Goal: Obtain resource: Obtain resource

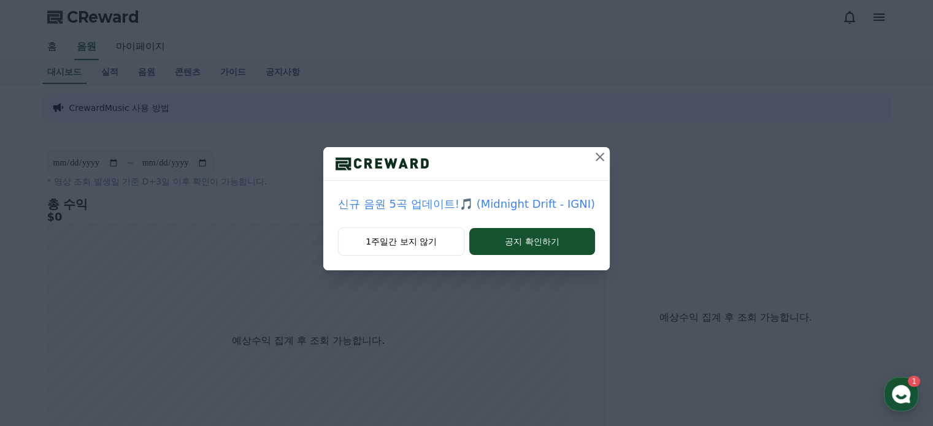
click at [600, 155] on icon at bounding box center [600, 157] width 9 height 9
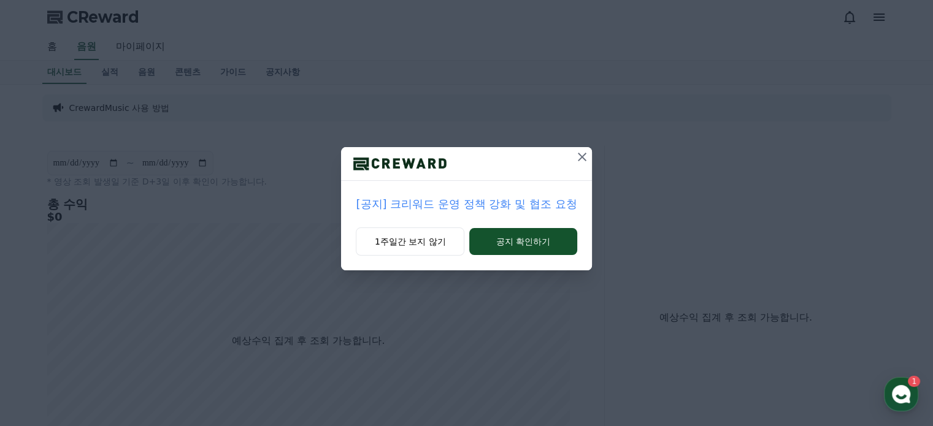
click at [579, 156] on icon at bounding box center [582, 157] width 15 height 15
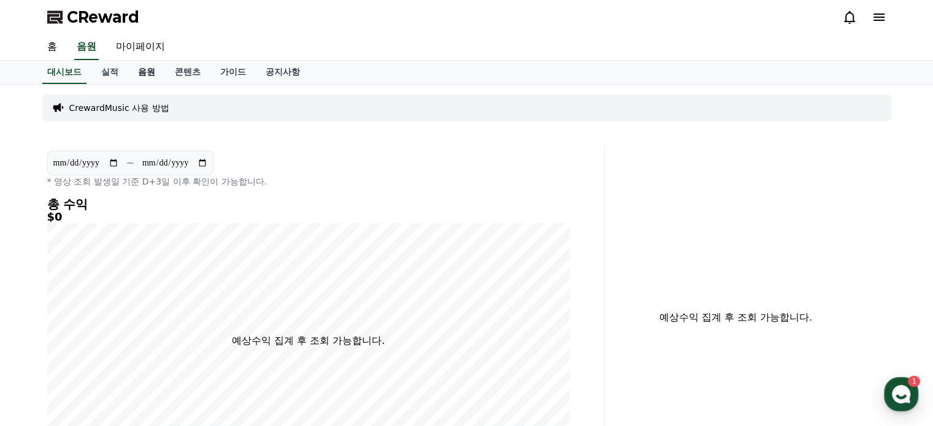
click at [136, 75] on link "음원" at bounding box center [146, 72] width 37 height 23
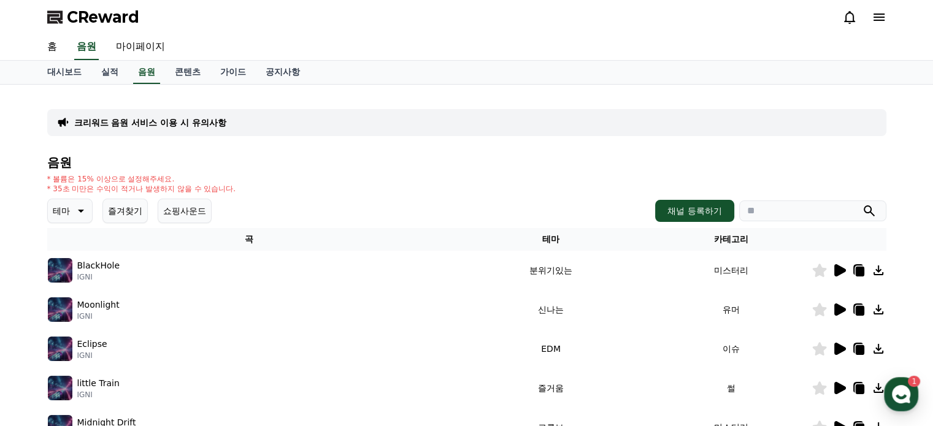
scroll to position [123, 0]
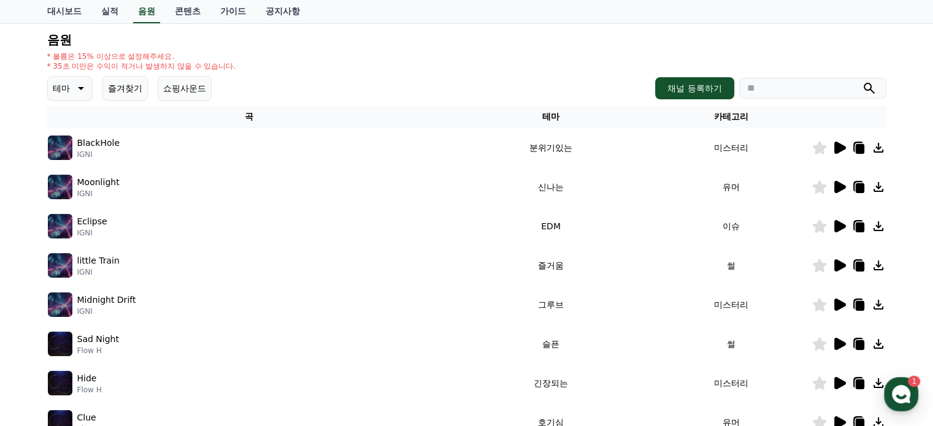
click at [844, 149] on icon at bounding box center [839, 148] width 15 height 15
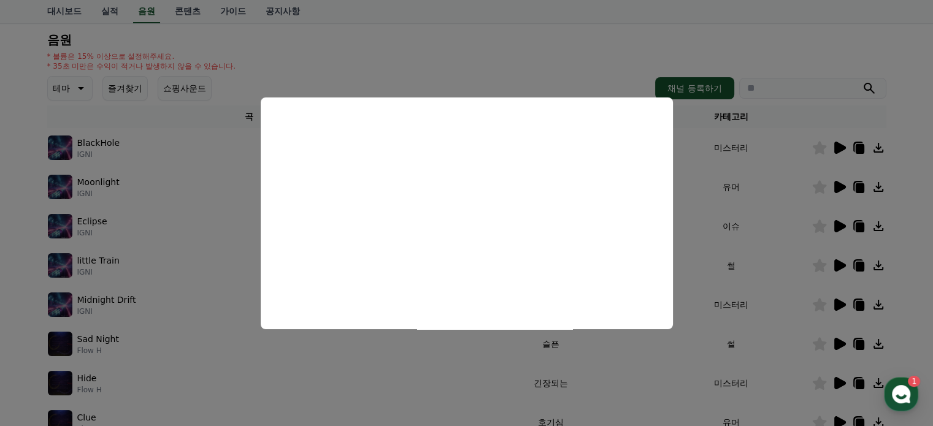
click at [835, 182] on button "close modal" at bounding box center [466, 213] width 933 height 426
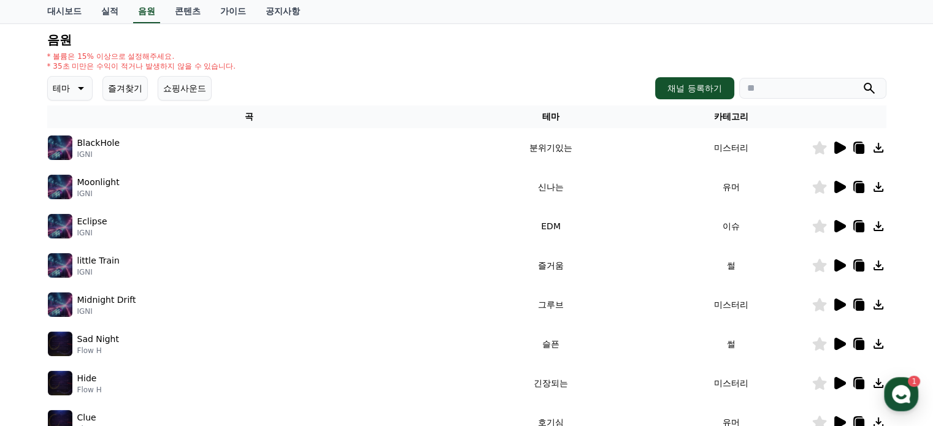
click at [844, 186] on icon at bounding box center [841, 187] width 12 height 12
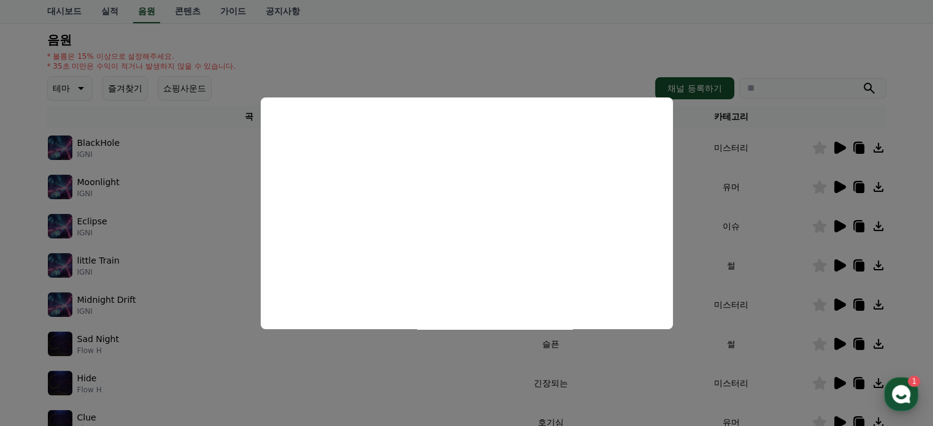
click at [908, 387] on icon "button" at bounding box center [901, 395] width 22 height 22
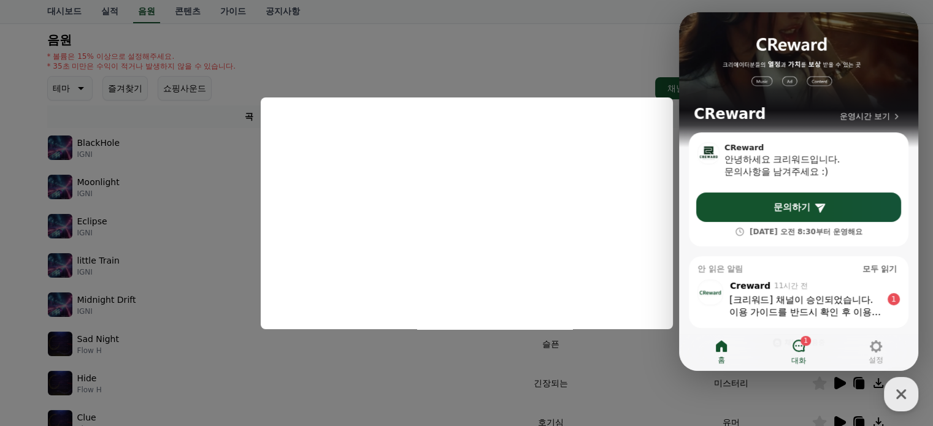
click at [800, 350] on icon at bounding box center [799, 346] width 15 height 15
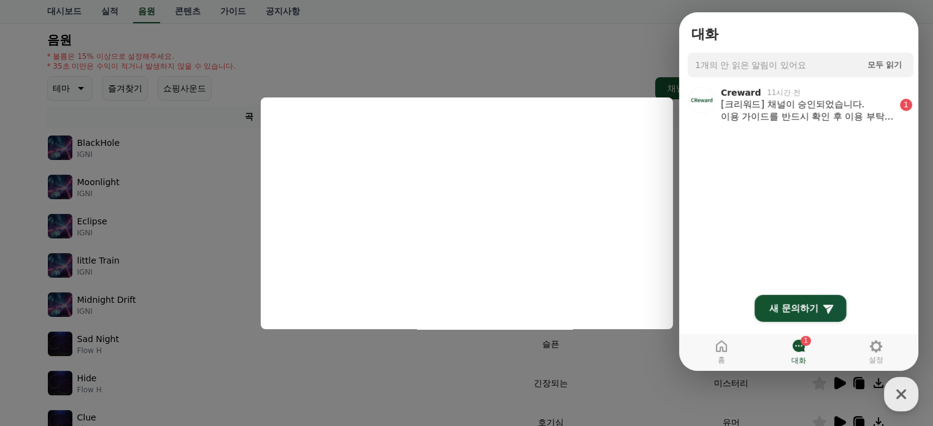
click at [603, 37] on button "close modal" at bounding box center [466, 213] width 933 height 426
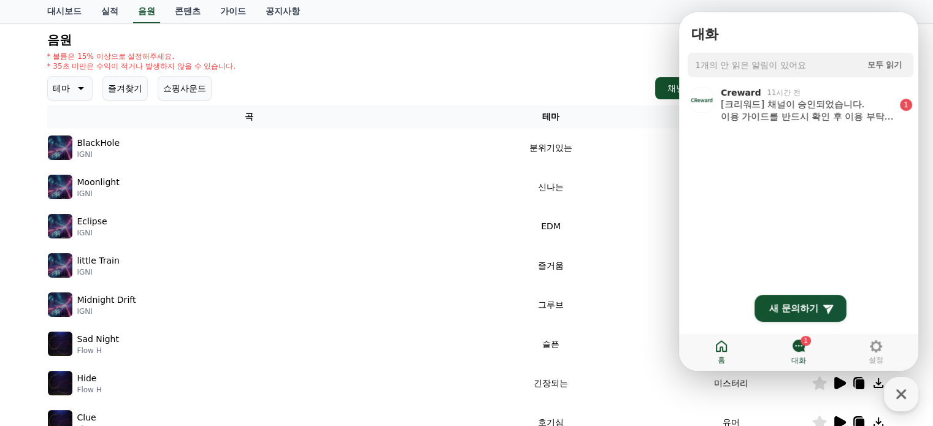
click at [720, 350] on icon at bounding box center [721, 347] width 11 height 12
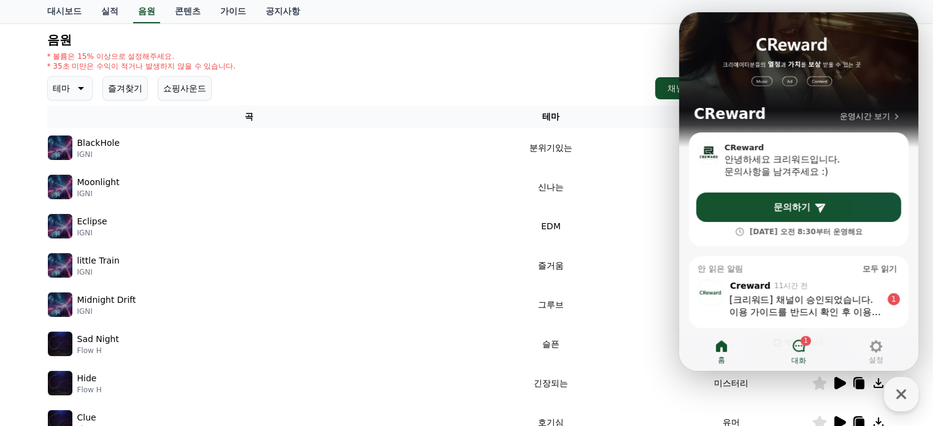
click at [594, 39] on h4 "음원" at bounding box center [466, 40] width 839 height 14
click at [891, 398] on icon "button" at bounding box center [901, 395] width 22 height 22
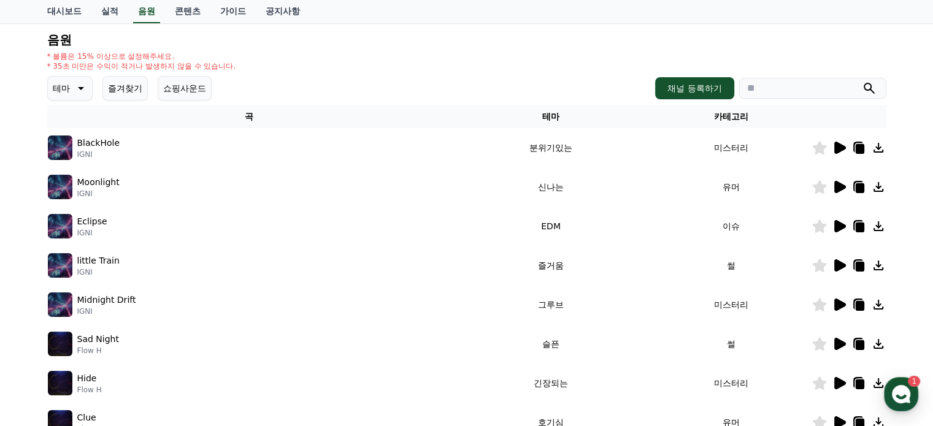
click at [841, 230] on icon at bounding box center [839, 226] width 15 height 15
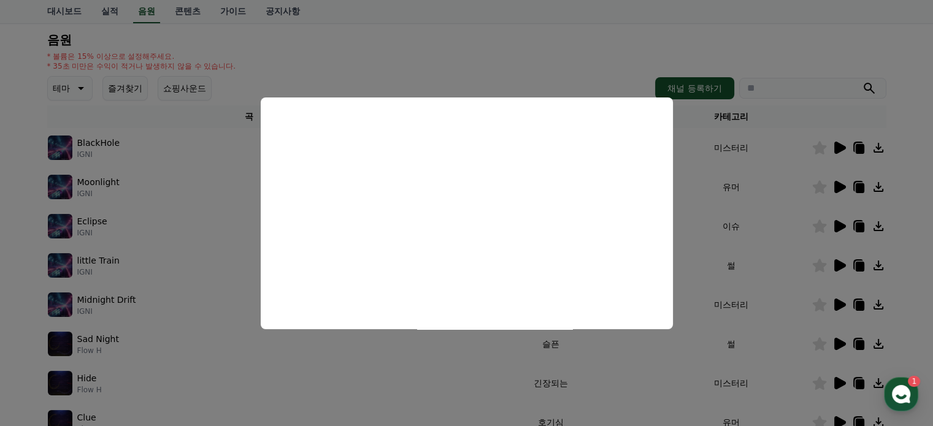
click at [839, 255] on button "close modal" at bounding box center [466, 213] width 933 height 426
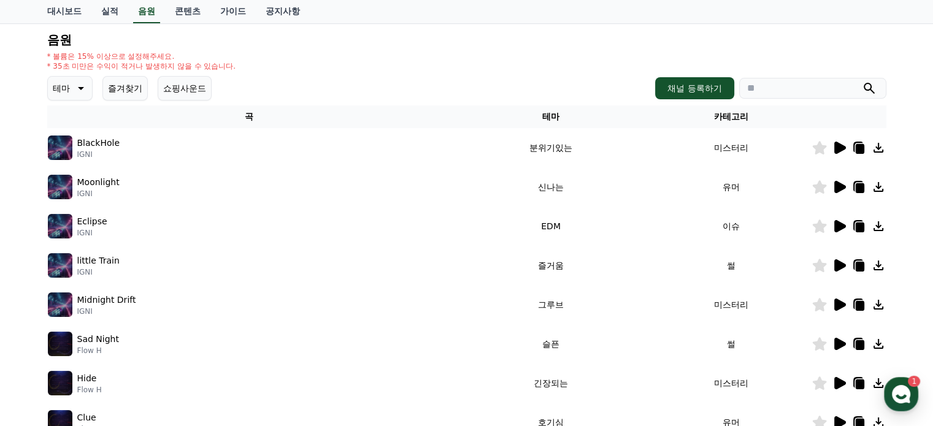
click at [839, 264] on icon at bounding box center [841, 266] width 12 height 12
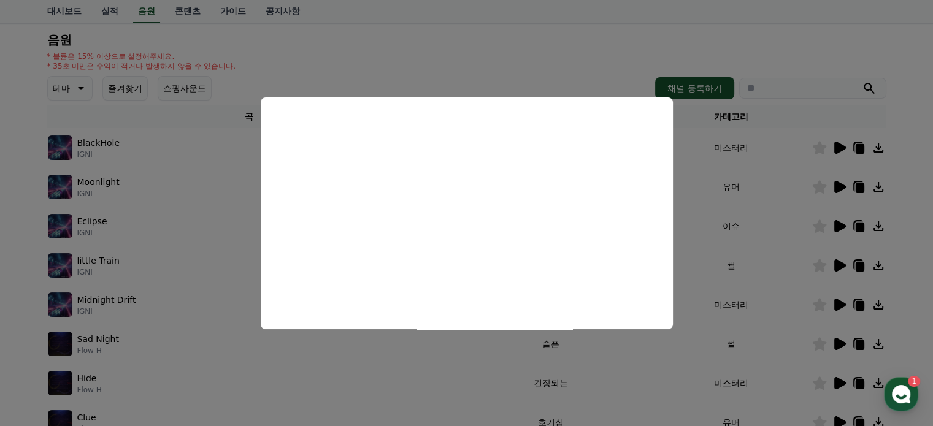
click at [430, 37] on button "close modal" at bounding box center [466, 213] width 933 height 426
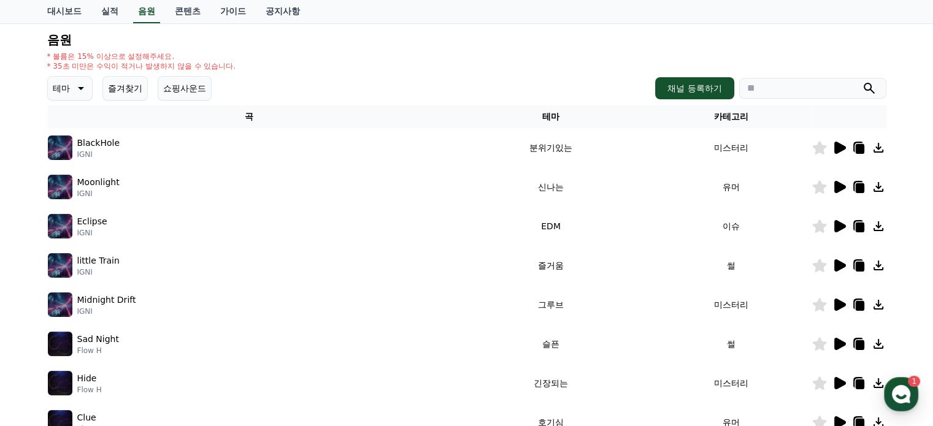
click at [80, 88] on icon at bounding box center [81, 88] width 6 height 3
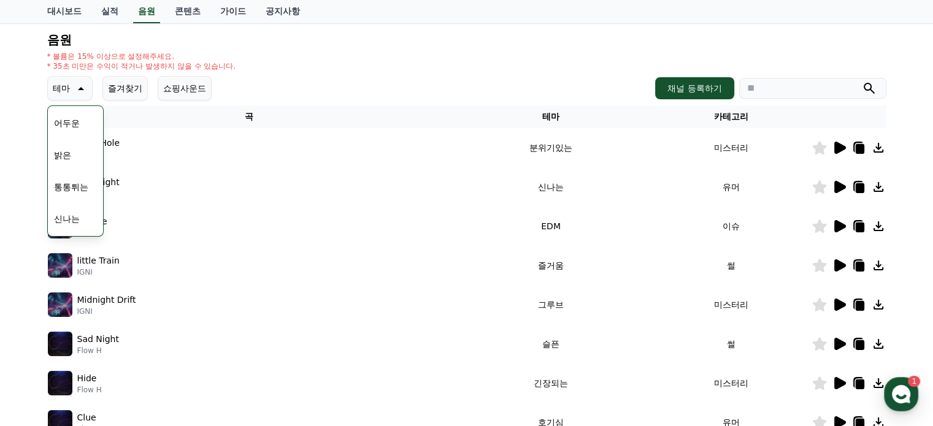
scroll to position [107, 0]
click at [81, 169] on button "통통튀는" at bounding box center [71, 173] width 44 height 27
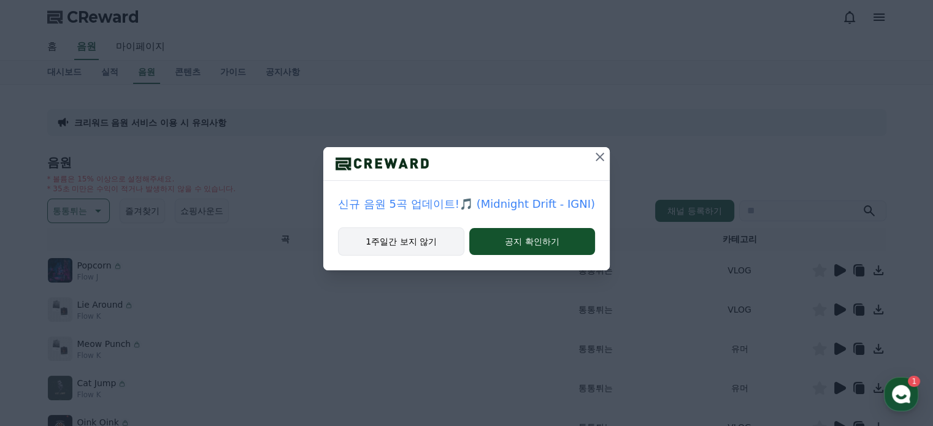
click at [422, 249] on button "1주일간 보지 않기" at bounding box center [401, 242] width 126 height 28
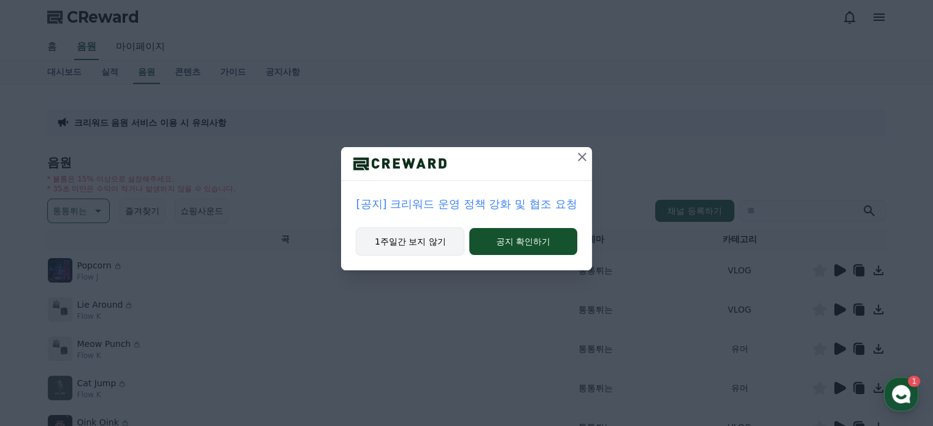
click at [432, 243] on button "1주일간 보지 않기" at bounding box center [410, 242] width 109 height 28
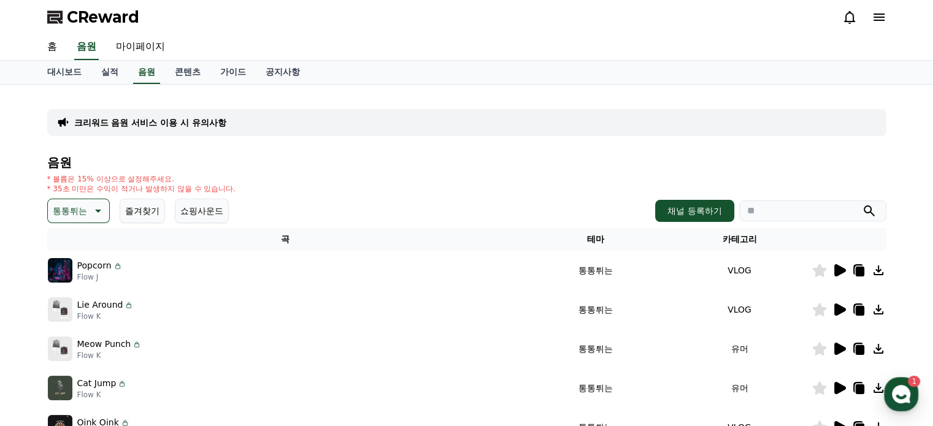
click at [840, 267] on icon at bounding box center [841, 270] width 12 height 12
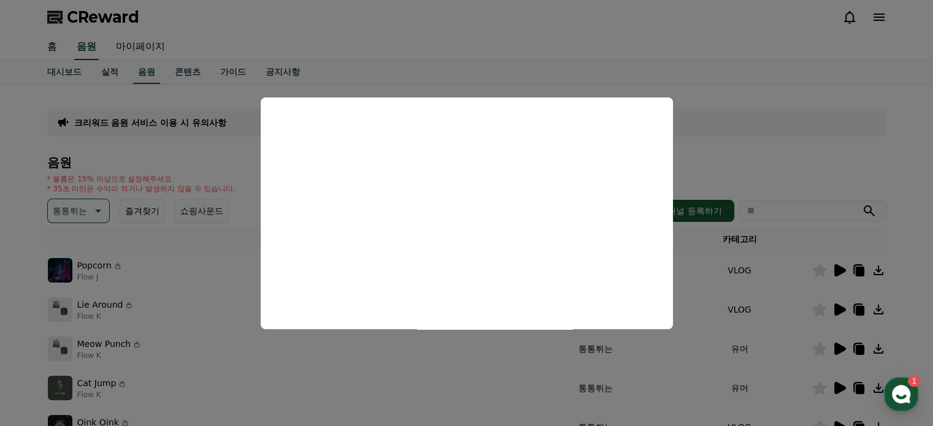
click at [833, 305] on button "close modal" at bounding box center [466, 213] width 933 height 426
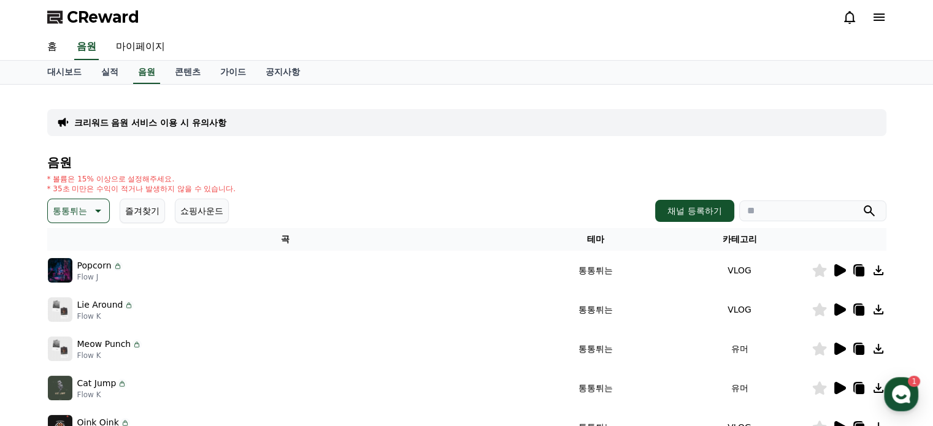
scroll to position [41, 0]
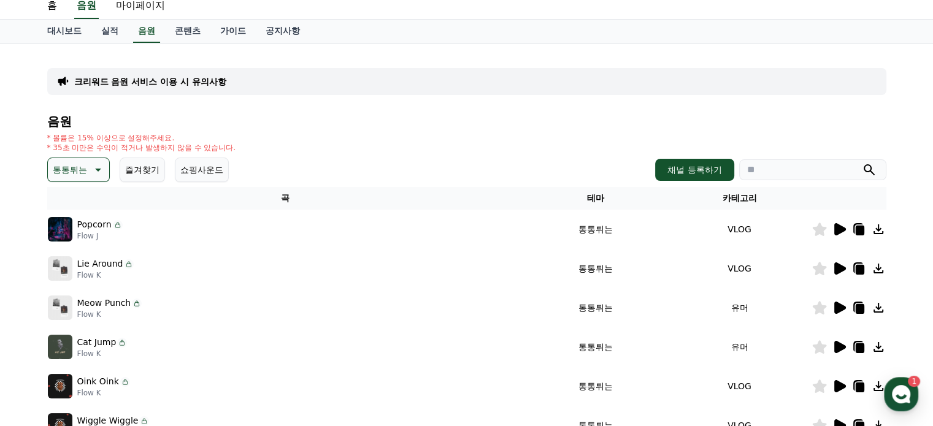
click at [837, 268] on icon at bounding box center [841, 269] width 12 height 12
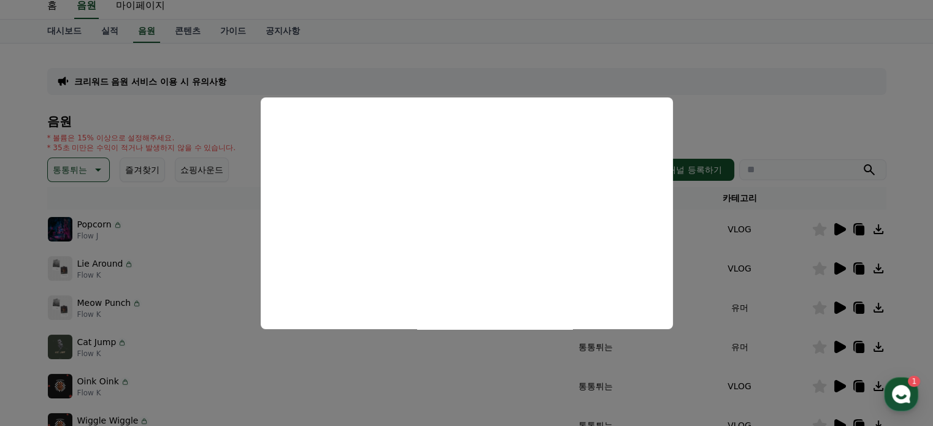
scroll to position [110, 0]
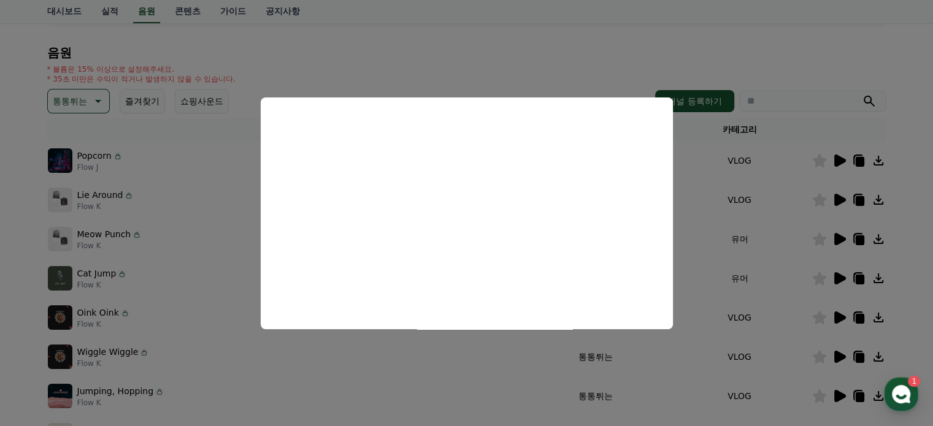
click at [838, 238] on button "close modal" at bounding box center [466, 213] width 933 height 426
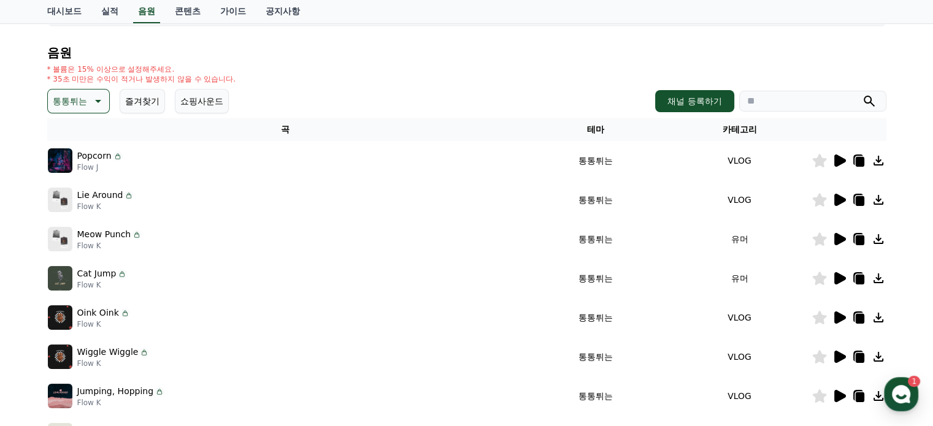
click at [838, 238] on icon at bounding box center [841, 239] width 12 height 12
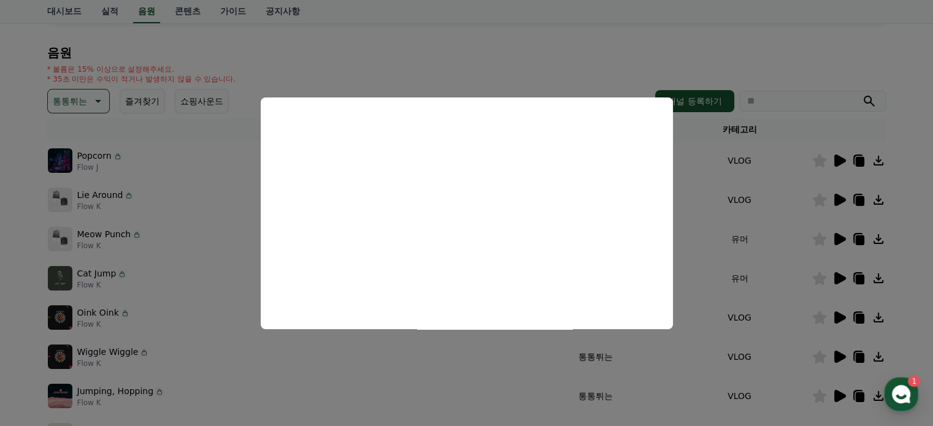
click at [836, 276] on button "close modal" at bounding box center [466, 213] width 933 height 426
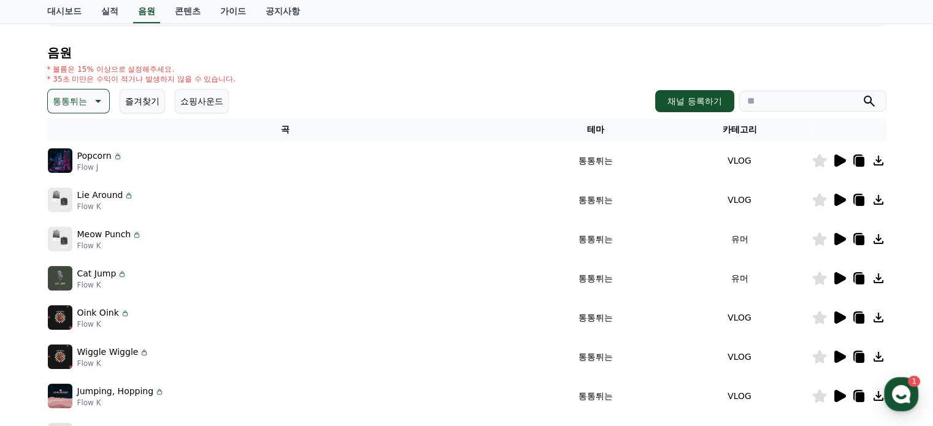
click at [836, 276] on icon at bounding box center [841, 278] width 12 height 12
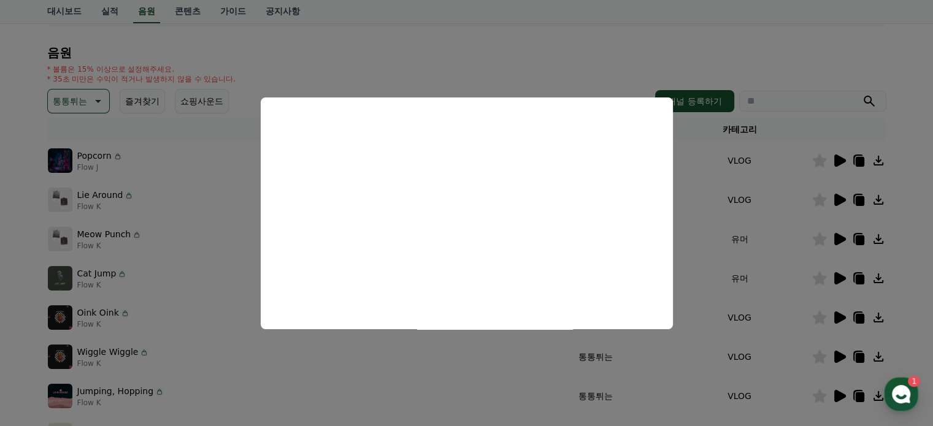
click at [914, 276] on button "close modal" at bounding box center [466, 213] width 933 height 426
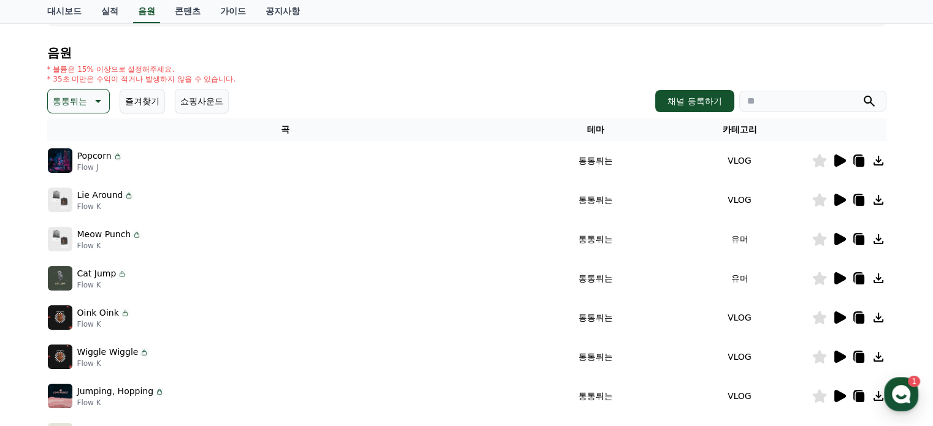
click at [864, 275] on icon at bounding box center [859, 280] width 9 height 10
